Goal: Information Seeking & Learning: Learn about a topic

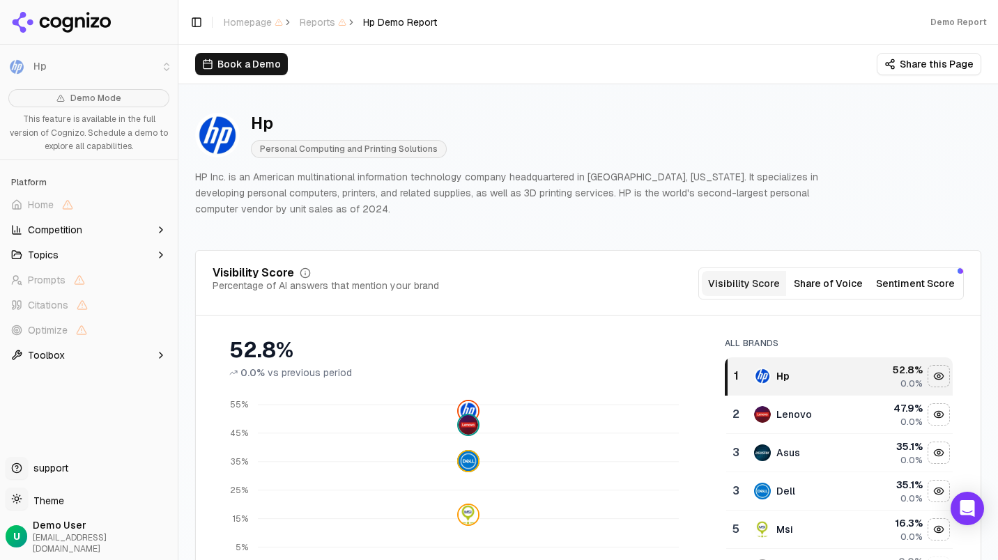
click at [65, 26] on icon at bounding box center [67, 25] width 10 height 16
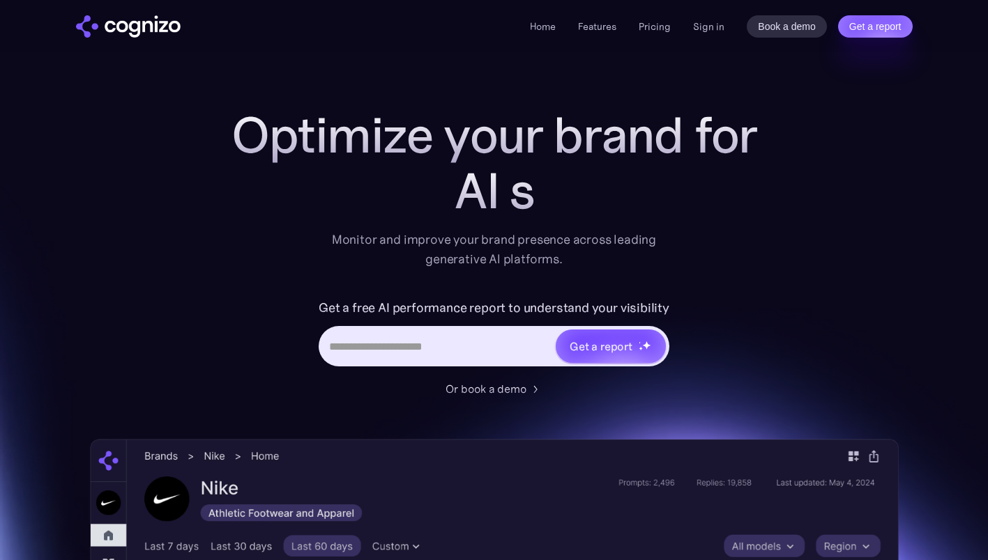
click at [661, 28] on link "Pricing" at bounding box center [654, 26] width 32 height 13
